Goal: Task Accomplishment & Management: Complete application form

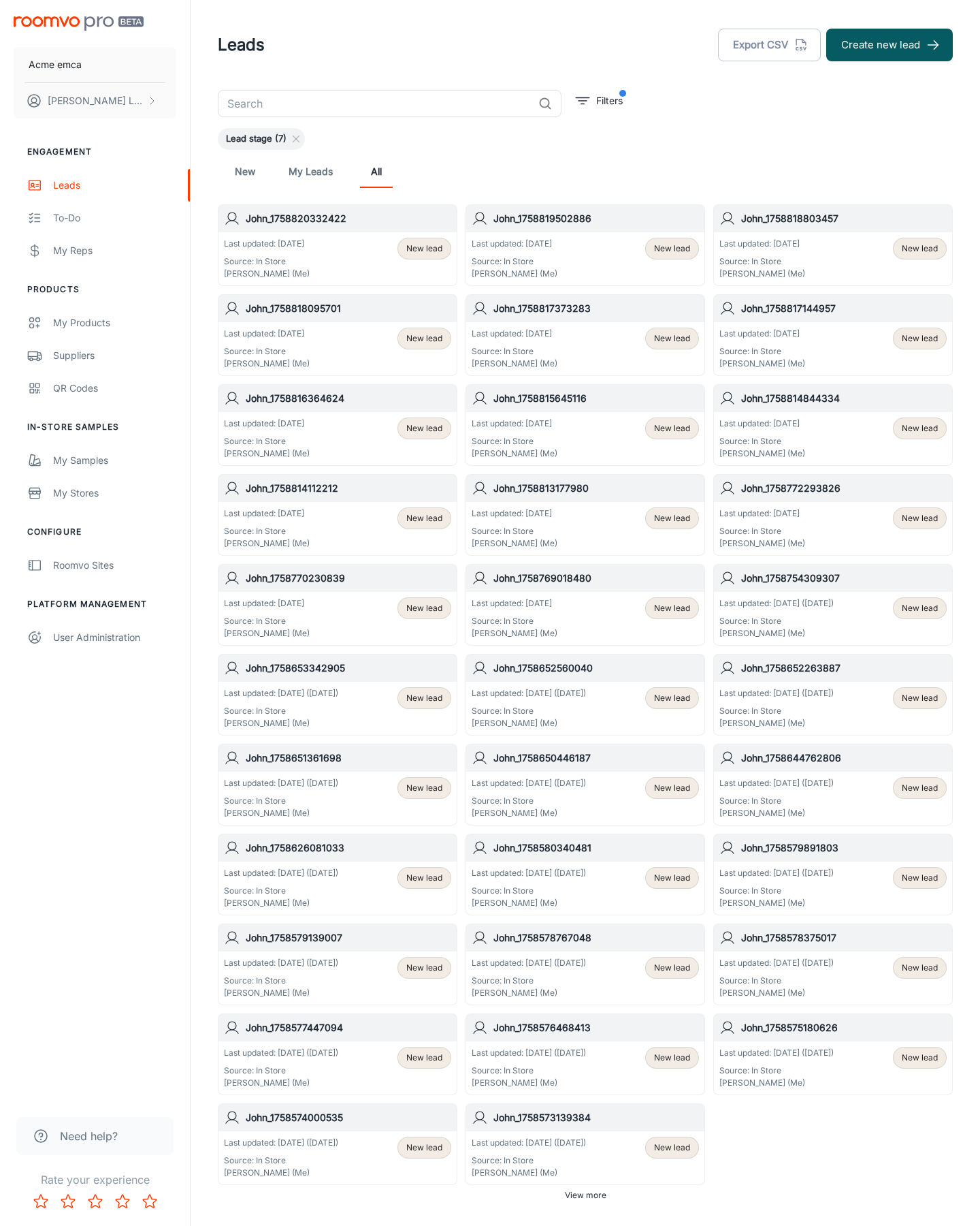
click at [890, 45] on button "Create new lead" at bounding box center [890, 45] width 126 height 33
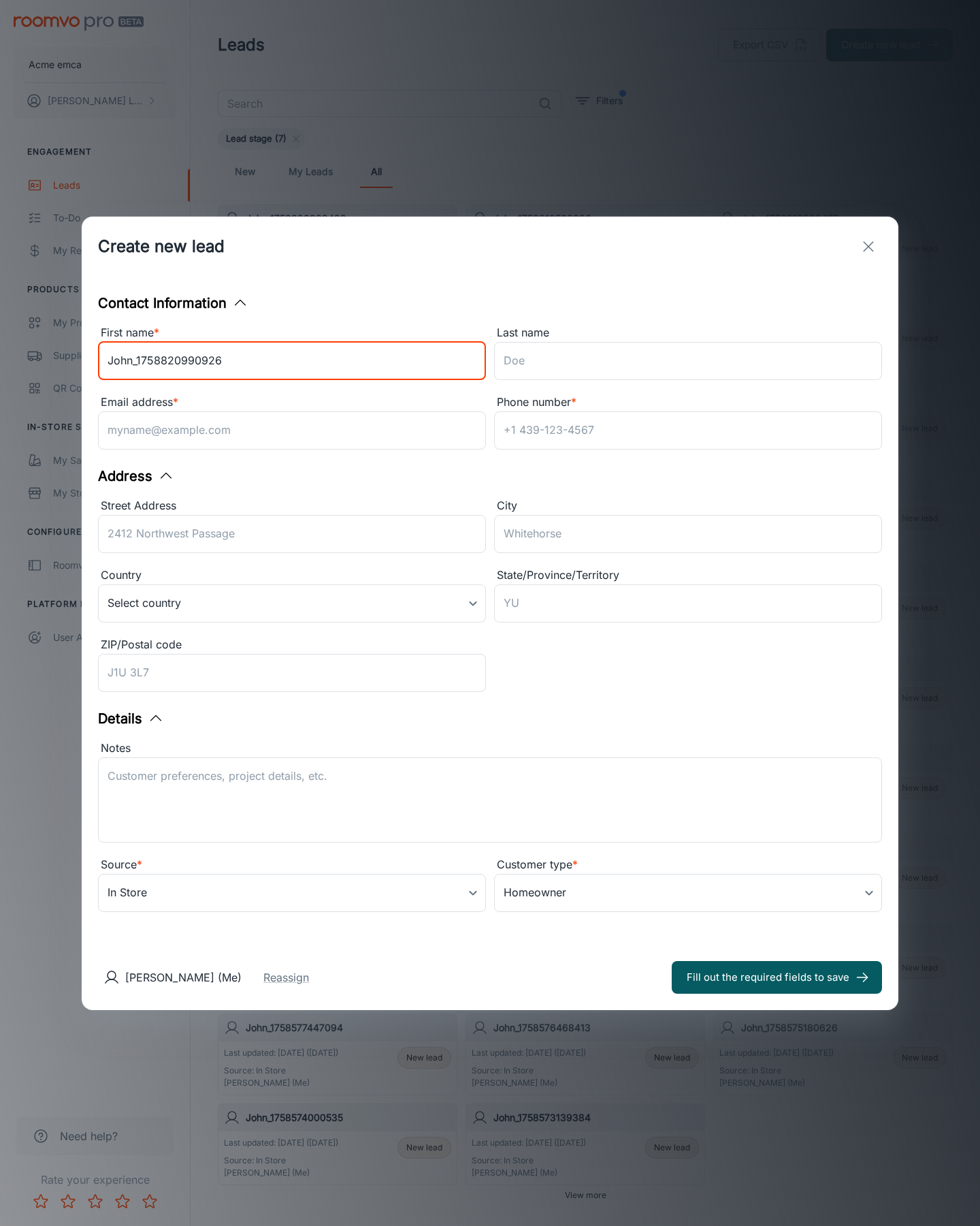
type input "John_1758820990926"
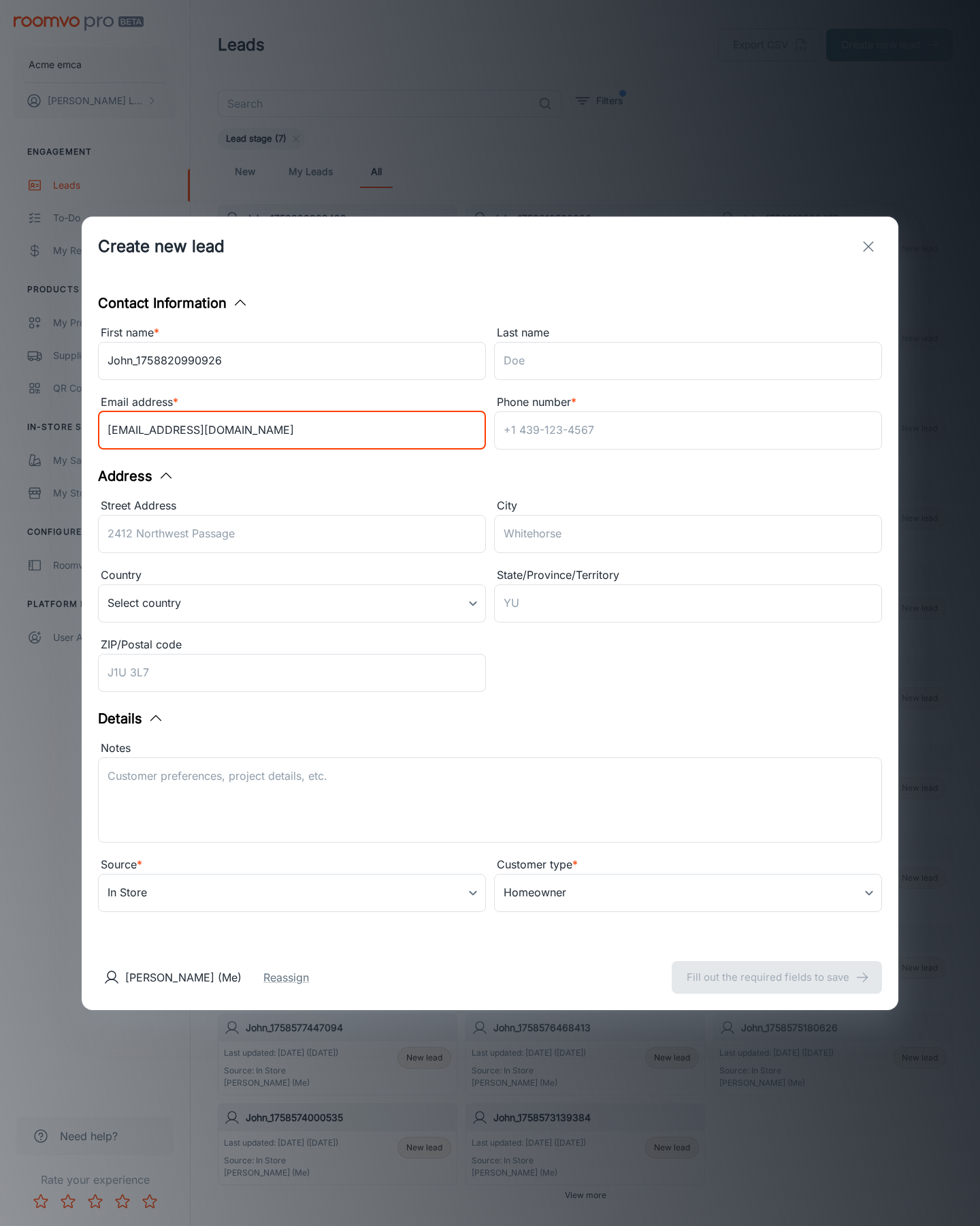
type input "[EMAIL_ADDRESS][DOMAIN_NAME]"
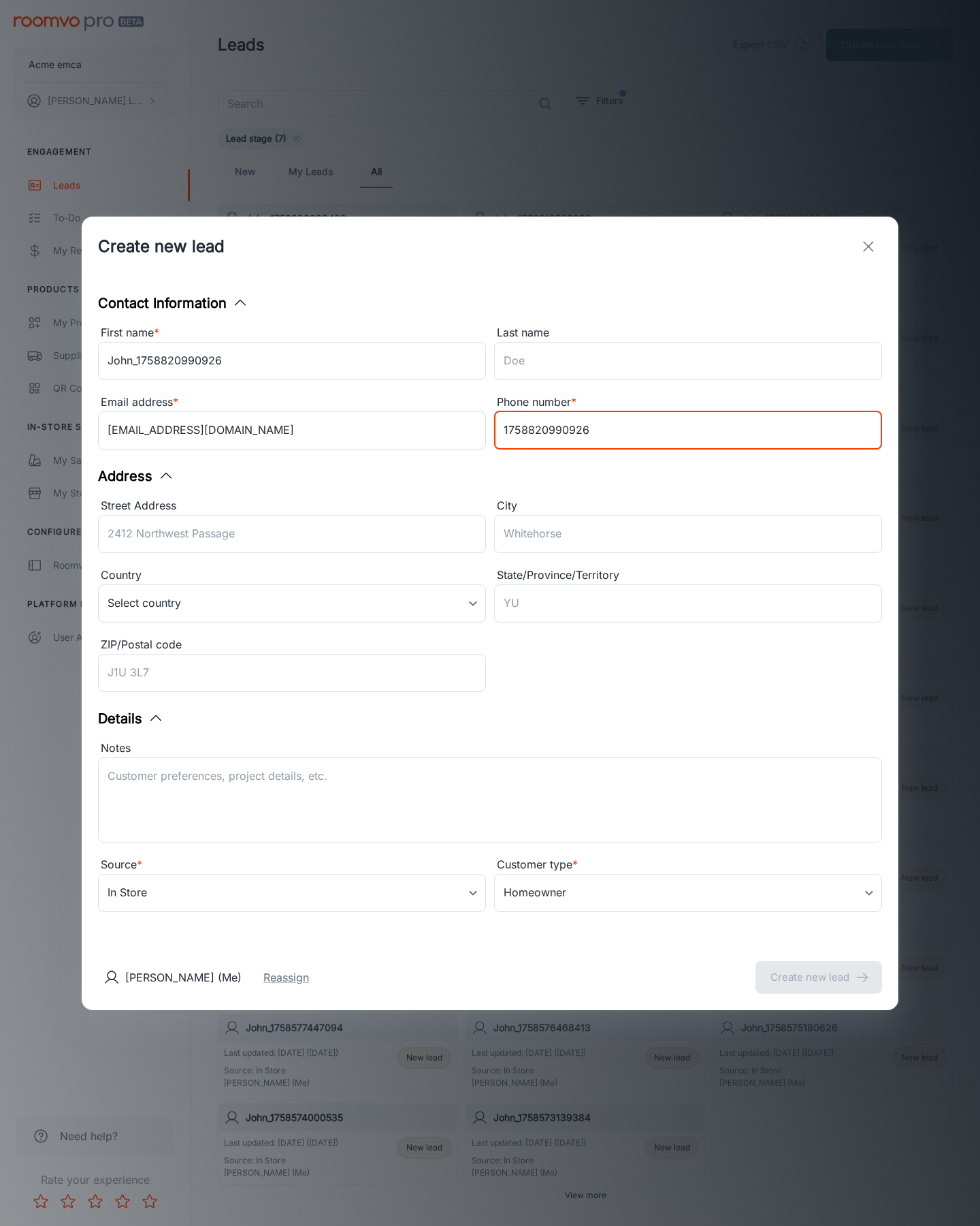
type input "1758820990926"
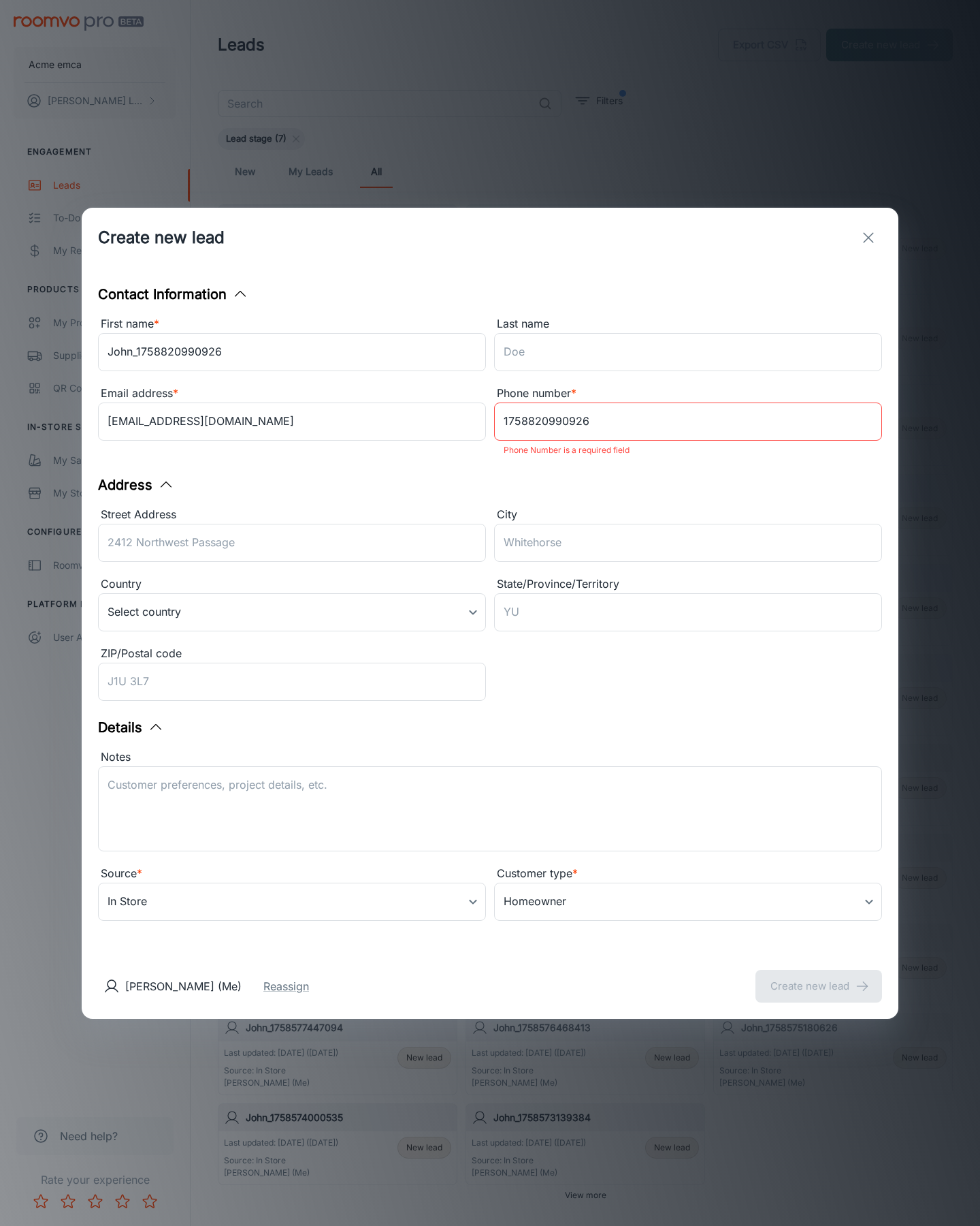
click at [819, 977] on button "Create new lead" at bounding box center [819, 986] width 126 height 33
